Goal: Transaction & Acquisition: Purchase product/service

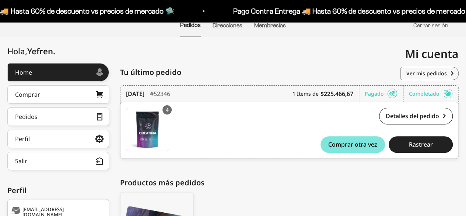
scroll to position [74, 0]
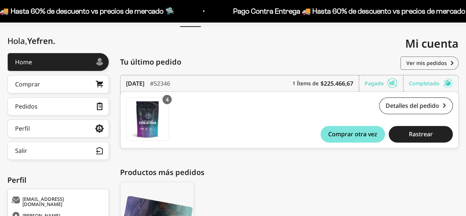
click at [204, 39] on div "Home > Mi cuenta > Home Mi cuenta ysbarrero@gmail.com" at bounding box center [233, 36] width 452 height 18
click at [72, 86] on link "Comprar" at bounding box center [58, 84] width 102 height 18
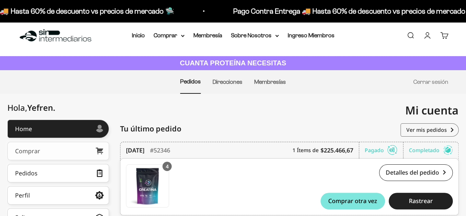
scroll to position [0, 0]
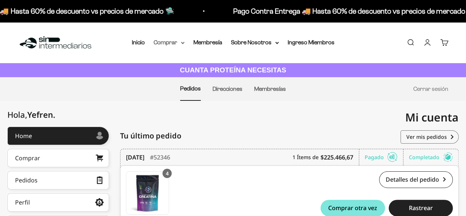
click at [178, 42] on summary "Comprar" at bounding box center [169, 43] width 31 height 10
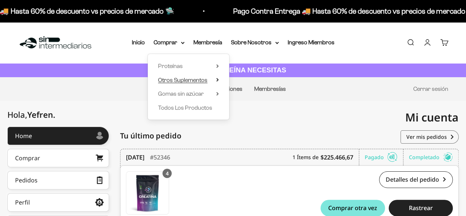
click at [194, 81] on span "Otros Suplementos" at bounding box center [182, 80] width 49 height 6
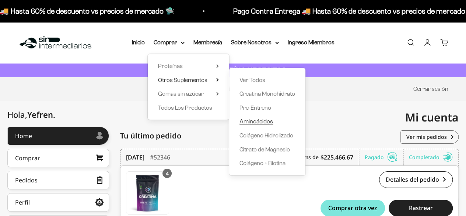
click at [253, 119] on span "Aminoácidos" at bounding box center [257, 121] width 34 height 6
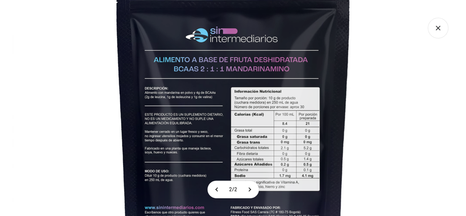
click at [436, 28] on icon "Cerrar galería" at bounding box center [438, 28] width 21 height 21
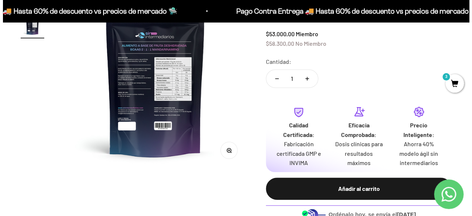
scroll to position [147, 0]
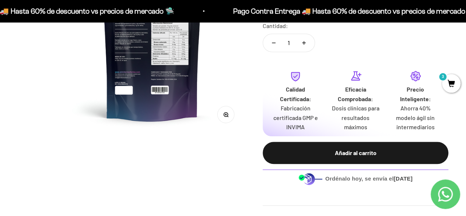
click at [340, 153] on div "Añadir al carrito" at bounding box center [356, 153] width 156 height 10
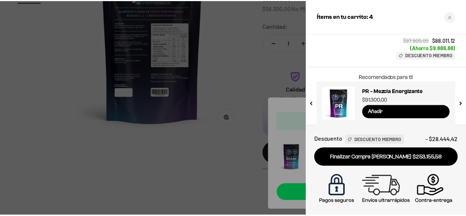
scroll to position [229, 0]
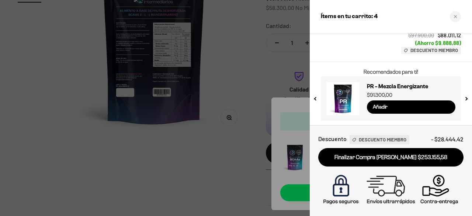
click at [257, 86] on div at bounding box center [236, 108] width 472 height 216
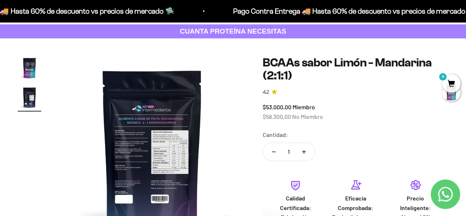
scroll to position [0, 0]
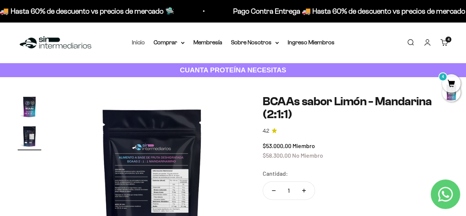
click at [137, 41] on link "Inicio" at bounding box center [138, 42] width 13 height 6
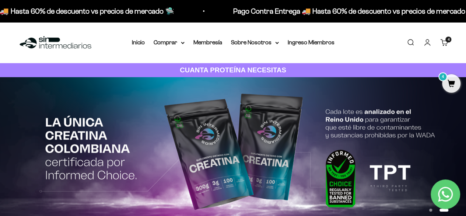
click at [446, 40] on cart-count "4 artículos 4" at bounding box center [449, 39] width 6 height 6
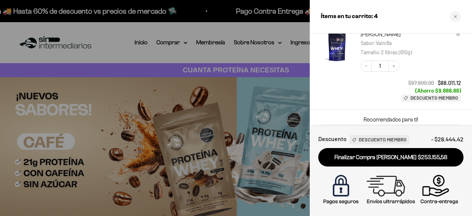
scroll to position [155, 0]
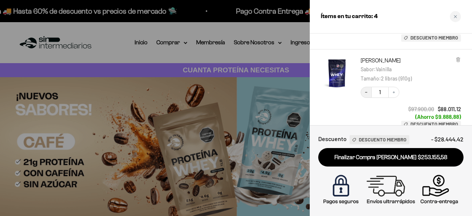
click at [367, 91] on icon "Decrease quantity" at bounding box center [366, 92] width 4 height 4
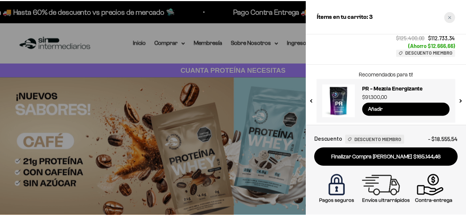
scroll to position [157, 0]
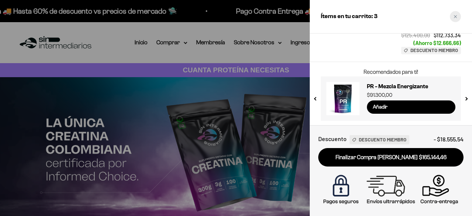
click at [455, 19] on div "Close cart" at bounding box center [455, 16] width 11 height 11
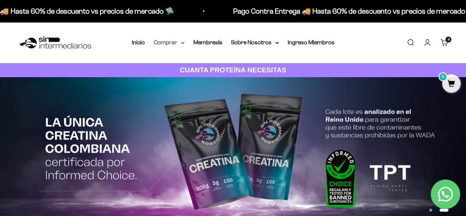
click at [170, 43] on summary "Comprar" at bounding box center [169, 43] width 31 height 10
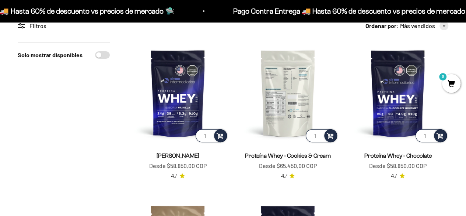
click at [289, 109] on img at bounding box center [287, 92] width 101 height 101
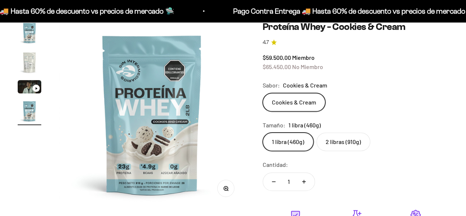
click at [340, 136] on label "2 libras (910g)" at bounding box center [344, 141] width 54 height 18
click at [263, 132] on input "2 libras (910g)" at bounding box center [262, 132] width 0 height 0
radio input "true"
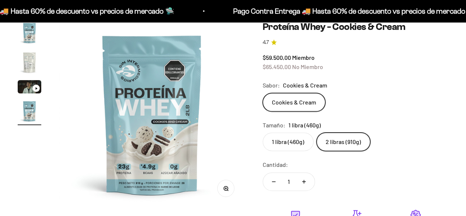
scroll to position [0, 571]
click at [226, 190] on circle "button" at bounding box center [226, 188] width 4 height 4
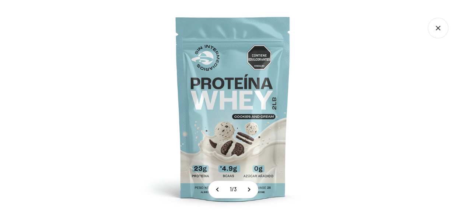
click at [242, 96] on img at bounding box center [233, 108] width 216 height 216
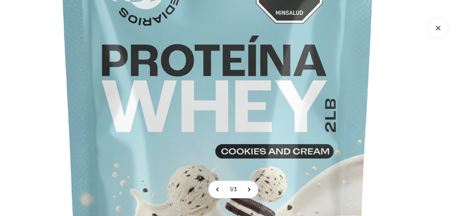
click at [259, 127] on img at bounding box center [218, 128] width 590 height 590
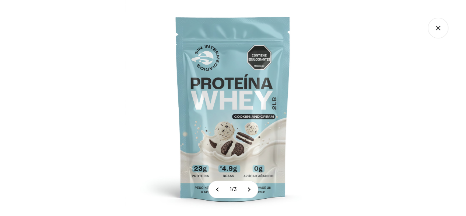
click at [437, 27] on icon "Cerrar galería" at bounding box center [438, 28] width 4 height 4
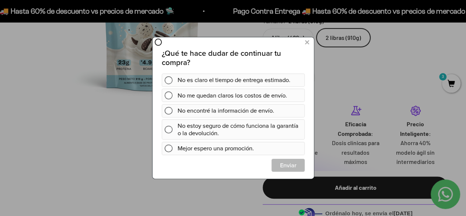
scroll to position [147, 0]
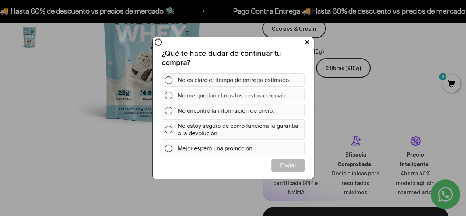
click at [307, 44] on icon at bounding box center [307, 42] width 4 height 10
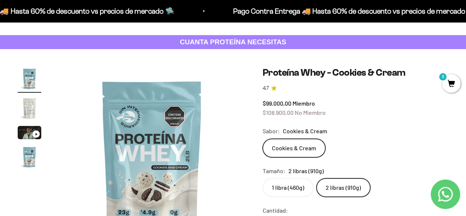
scroll to position [0, 0]
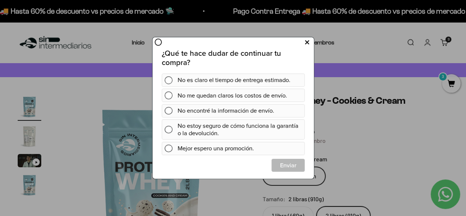
click at [307, 37] on icon at bounding box center [307, 42] width 4 height 10
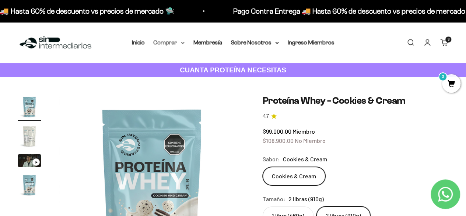
click at [178, 41] on summary "Comprar" at bounding box center [169, 43] width 31 height 10
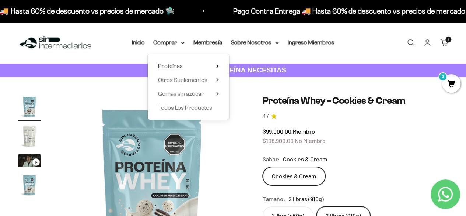
click at [201, 65] on summary "Proteínas" at bounding box center [188, 66] width 61 height 10
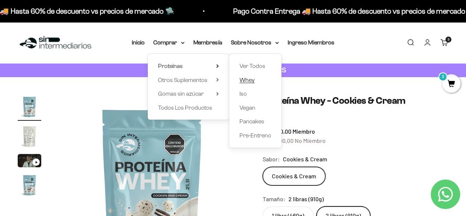
click at [245, 78] on span "Whey" at bounding box center [247, 80] width 15 height 6
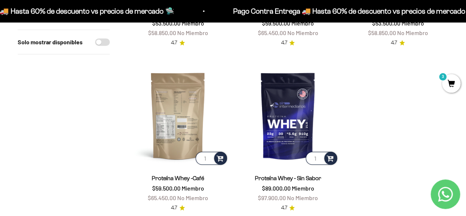
scroll to position [221, 0]
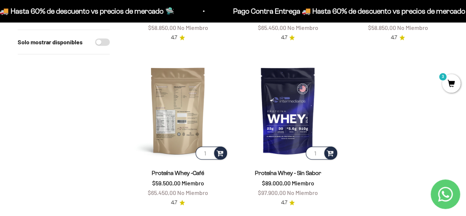
click at [191, 95] on img at bounding box center [178, 110] width 101 height 101
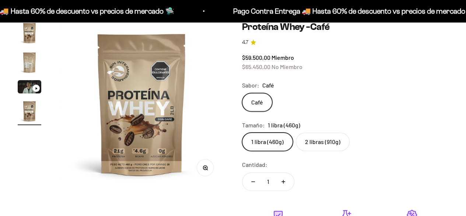
scroll to position [0, 509]
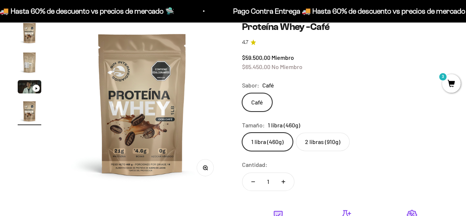
click at [29, 57] on img "Ir al artículo 2" at bounding box center [30, 62] width 24 height 24
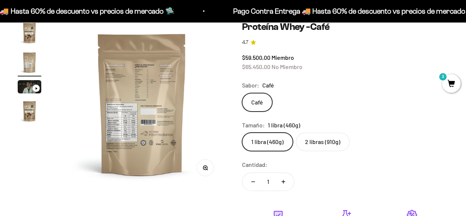
click at [153, 92] on img at bounding box center [141, 103] width 165 height 165
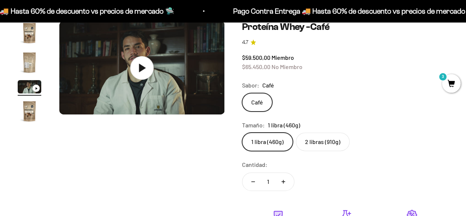
click at [25, 65] on img "Ir al artículo 2" at bounding box center [30, 62] width 24 height 24
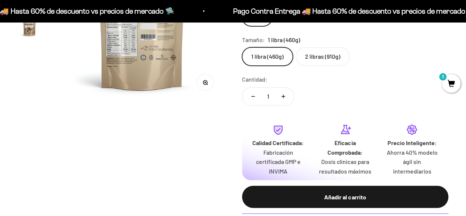
scroll to position [147, 0]
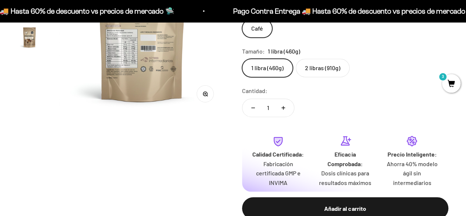
click at [204, 95] on icon "button" at bounding box center [205, 93] width 5 height 5
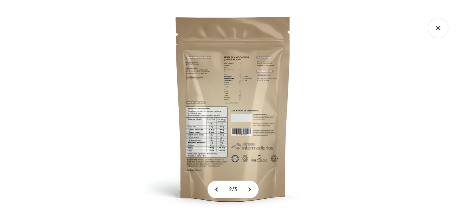
click at [228, 147] on img at bounding box center [233, 108] width 216 height 216
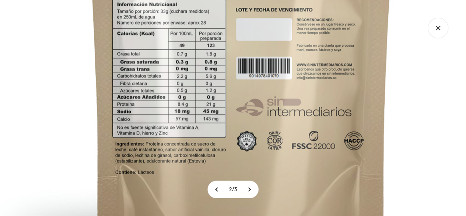
scroll to position [0, 0]
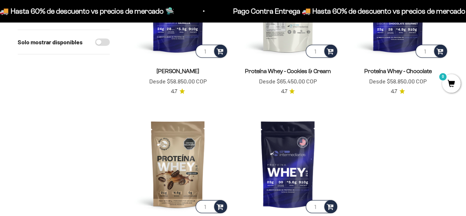
scroll to position [111, 0]
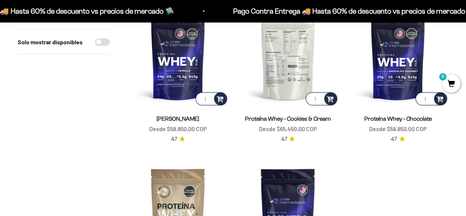
click at [293, 70] on img at bounding box center [287, 56] width 101 height 101
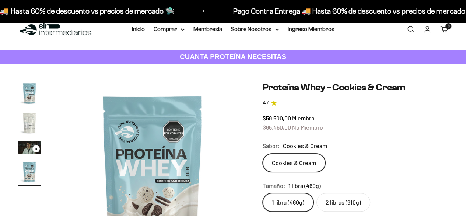
scroll to position [111, 0]
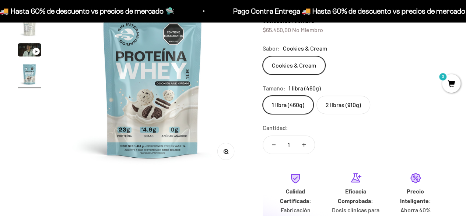
click at [28, 35] on img "Ir al artículo 2" at bounding box center [30, 26] width 24 height 24
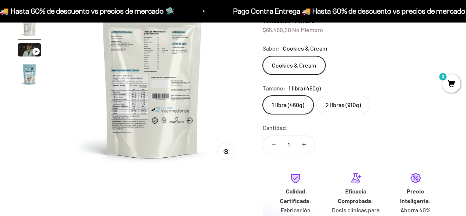
click at [157, 103] on img at bounding box center [152, 77] width 186 height 186
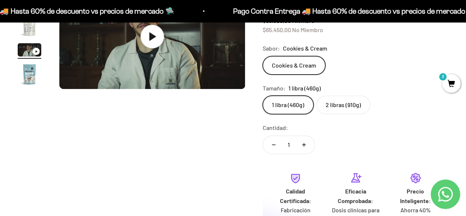
scroll to position [0, 0]
click at [24, 32] on img "Ir al artículo 2" at bounding box center [30, 26] width 24 height 24
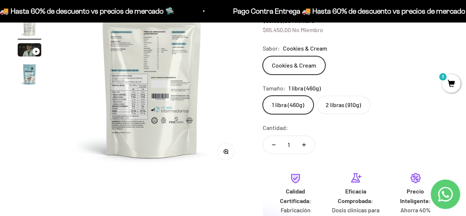
scroll to position [0, 190]
click at [226, 155] on button "Zoom" at bounding box center [225, 151] width 17 height 17
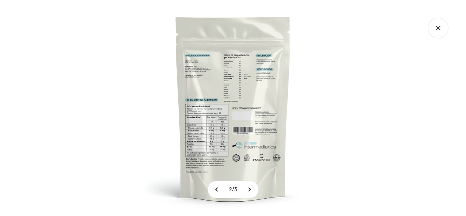
click at [225, 151] on img at bounding box center [233, 108] width 216 height 216
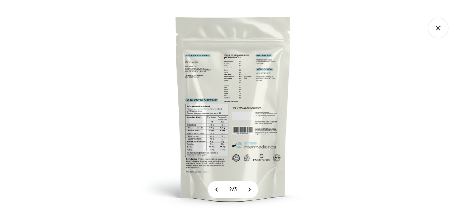
click at [443, 104] on div at bounding box center [233, 108] width 466 height 216
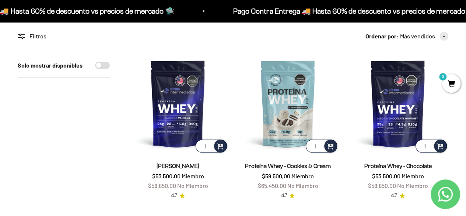
scroll to position [37, 0]
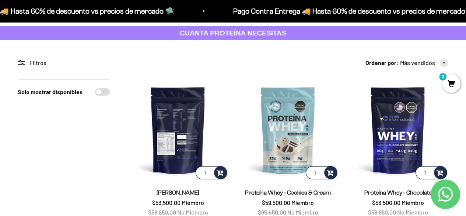
click at [190, 137] on img at bounding box center [178, 129] width 101 height 101
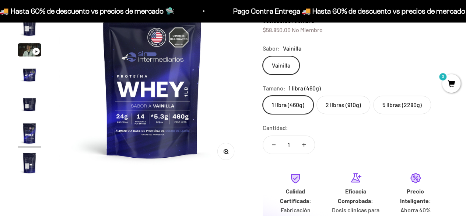
scroll to position [0, 952]
click at [32, 102] on img "Ir al artículo 5" at bounding box center [30, 104] width 24 height 24
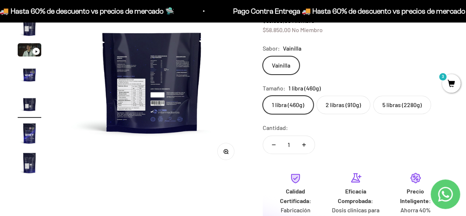
scroll to position [0, 761]
click at [226, 152] on circle "button" at bounding box center [226, 151] width 4 height 4
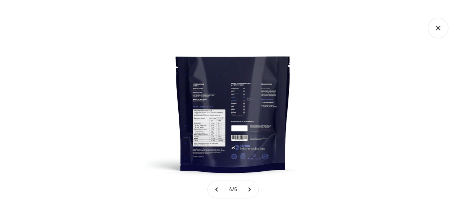
click at [192, 137] on img at bounding box center [233, 108] width 216 height 216
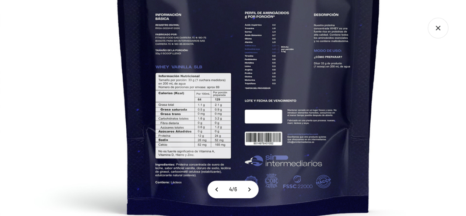
click at [435, 25] on icon "Cerrar galería" at bounding box center [438, 28] width 21 height 21
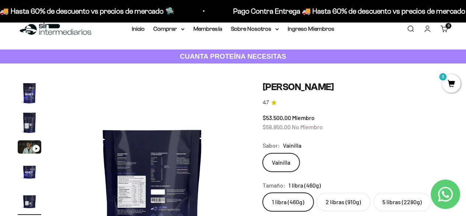
scroll to position [0, 0]
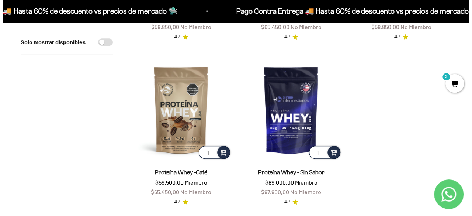
scroll to position [258, 0]
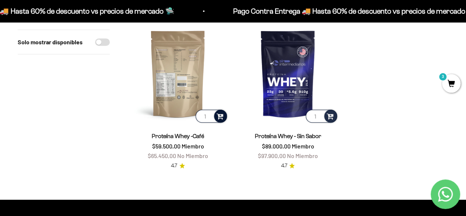
click at [224, 115] on div at bounding box center [220, 115] width 13 height 13
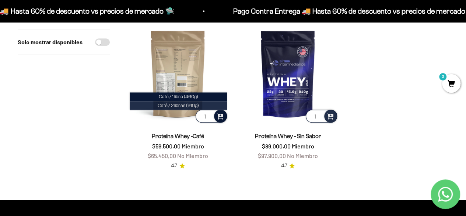
click at [187, 105] on span "Café / 2 libras (910g)" at bounding box center [178, 105] width 41 height 6
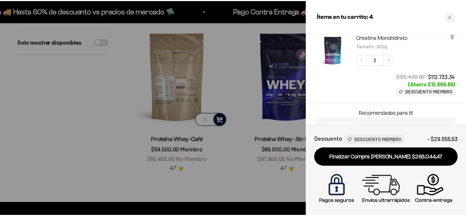
scroll to position [229, 0]
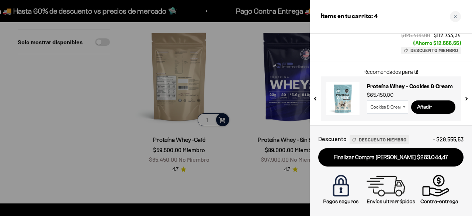
click at [459, 23] on div "Ítems en tu carrito: 4" at bounding box center [391, 17] width 162 height 34
click at [456, 18] on icon "Close cart" at bounding box center [455, 17] width 4 height 4
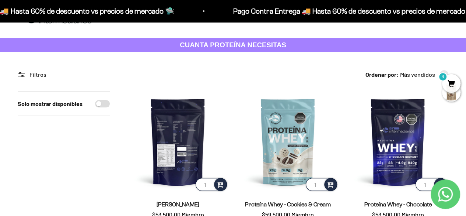
scroll to position [37, 0]
